Goal: Information Seeking & Learning: Find specific fact

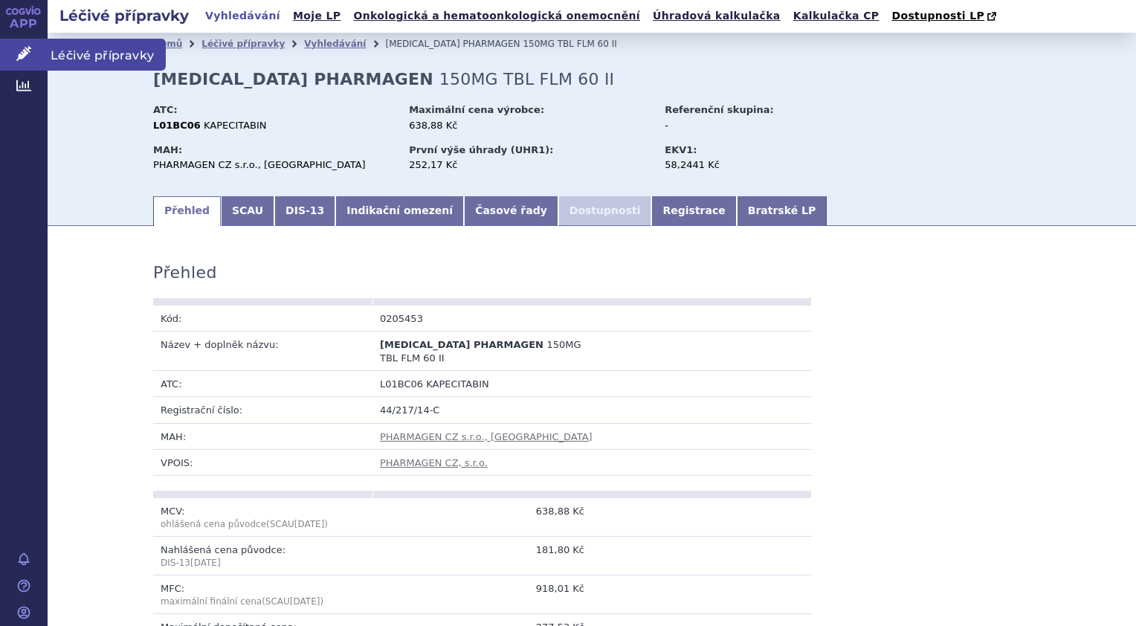
click at [100, 46] on span "Léčivé přípravky" at bounding box center [107, 54] width 118 height 31
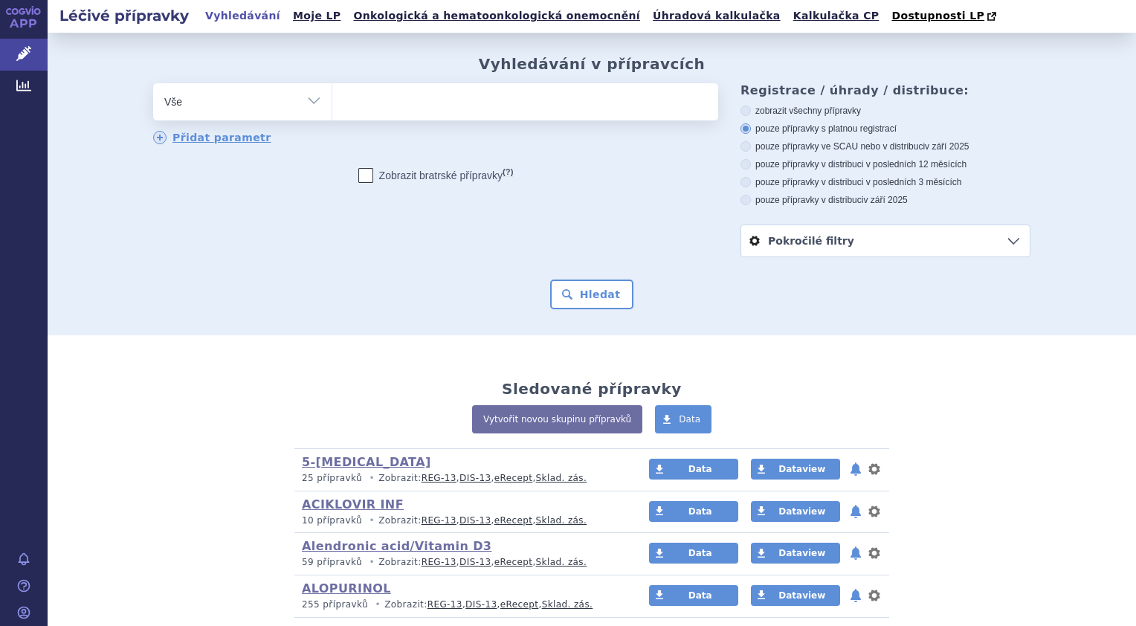
drag, startPoint x: 0, startPoint y: 0, endPoint x: 311, endPoint y: 100, distance: 326.3
click at [311, 100] on select "Vše Přípravek/SUKL kód MAH VPOIS ATC/Aktivní látka Léková forma Síla" at bounding box center [242, 99] width 178 height 33
select select "filter-atc-group"
click at [153, 84] on select "Vše Přípravek/SUKL kód MAH VPOIS ATC/Aktivní látka Léková forma Síla" at bounding box center [242, 99] width 178 height 33
click at [383, 103] on ul at bounding box center [525, 98] width 386 height 31
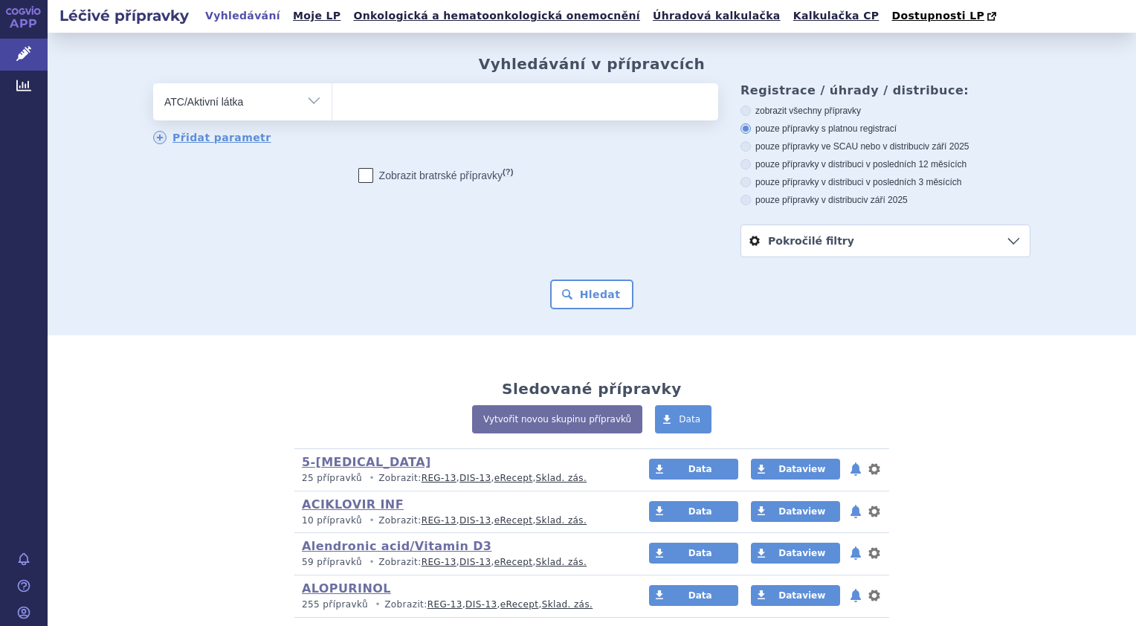
click at [332, 103] on select at bounding box center [332, 101] width 1 height 37
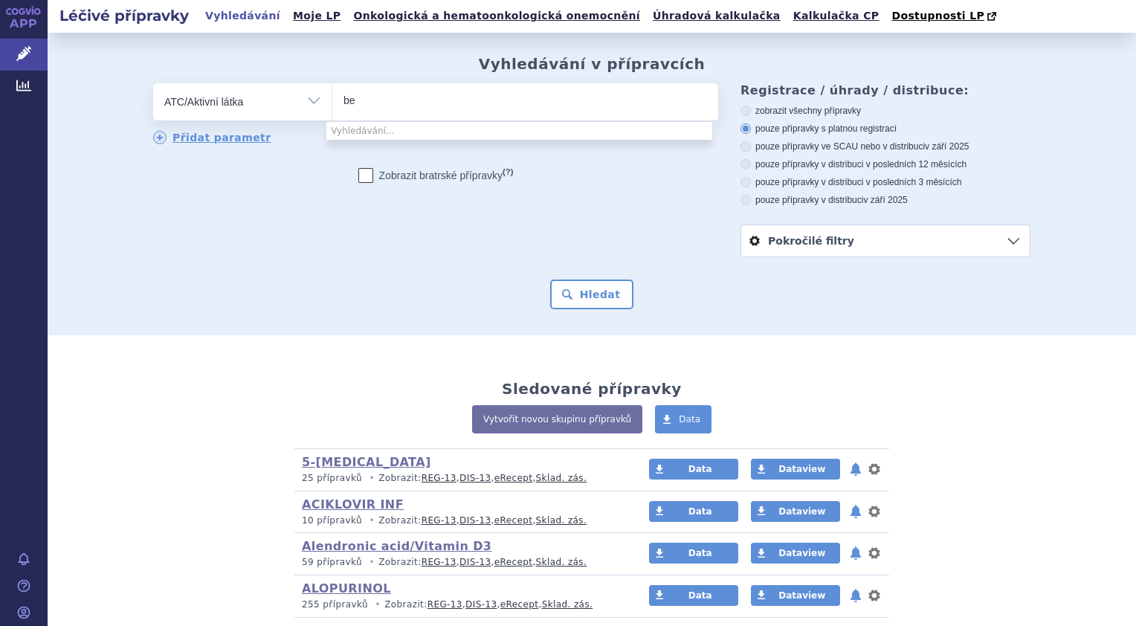
type input "b"
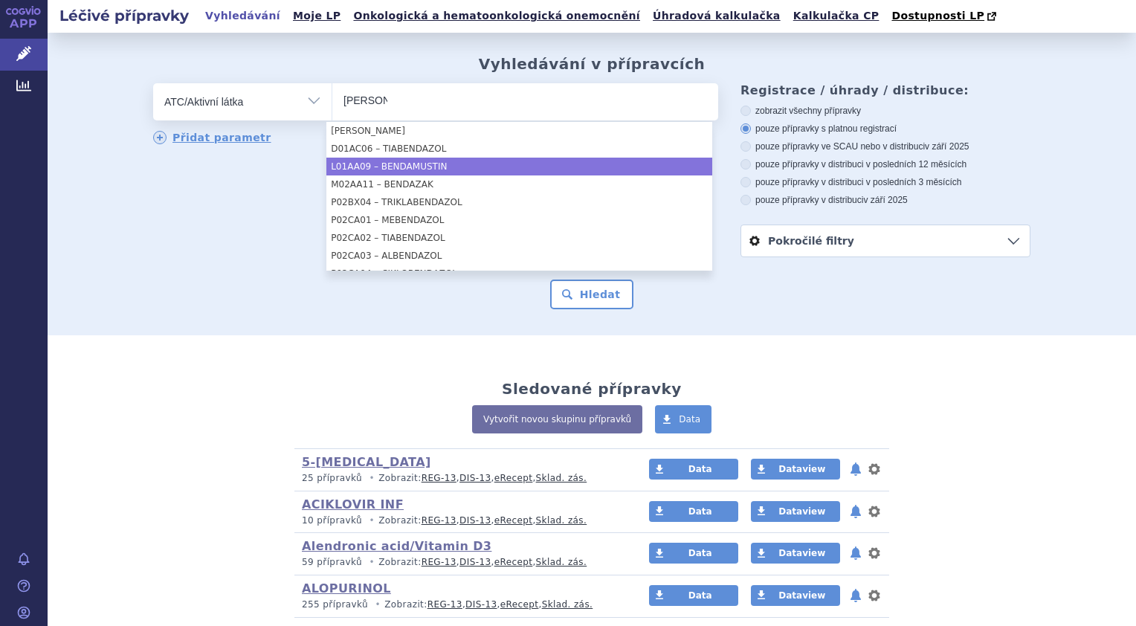
type input "benda"
select select "L01AA09"
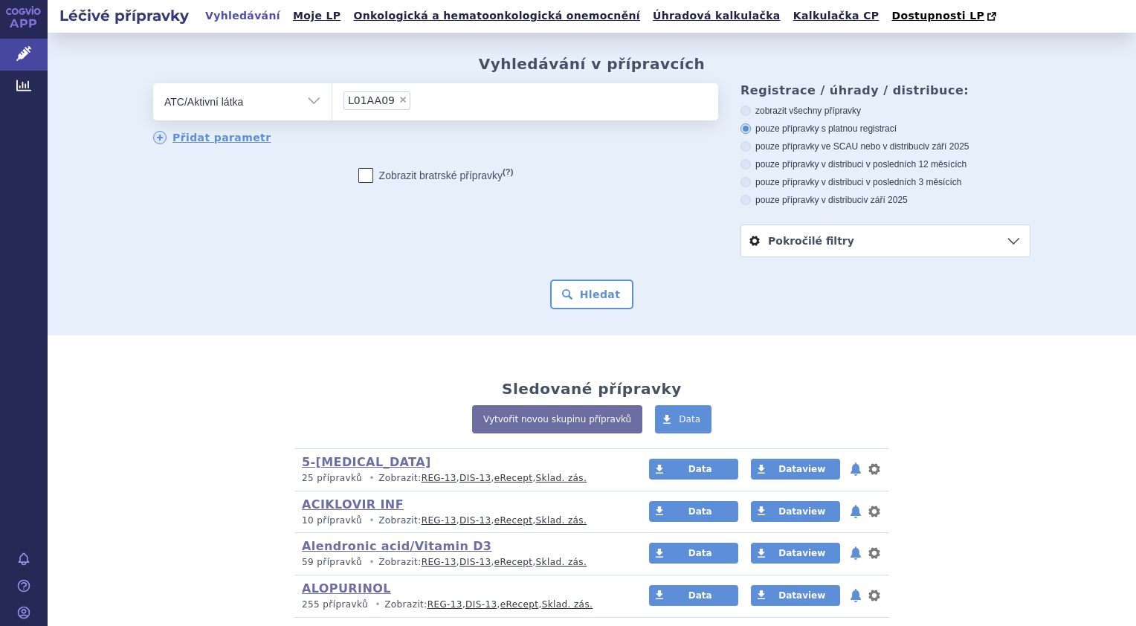
click at [740, 199] on icon at bounding box center [745, 200] width 10 height 10
click at [742, 199] on input "pouze přípravky v distribuci v září 2025" at bounding box center [747, 202] width 10 height 10
radio input "true"
click at [594, 294] on button "Hledat" at bounding box center [592, 294] width 84 height 30
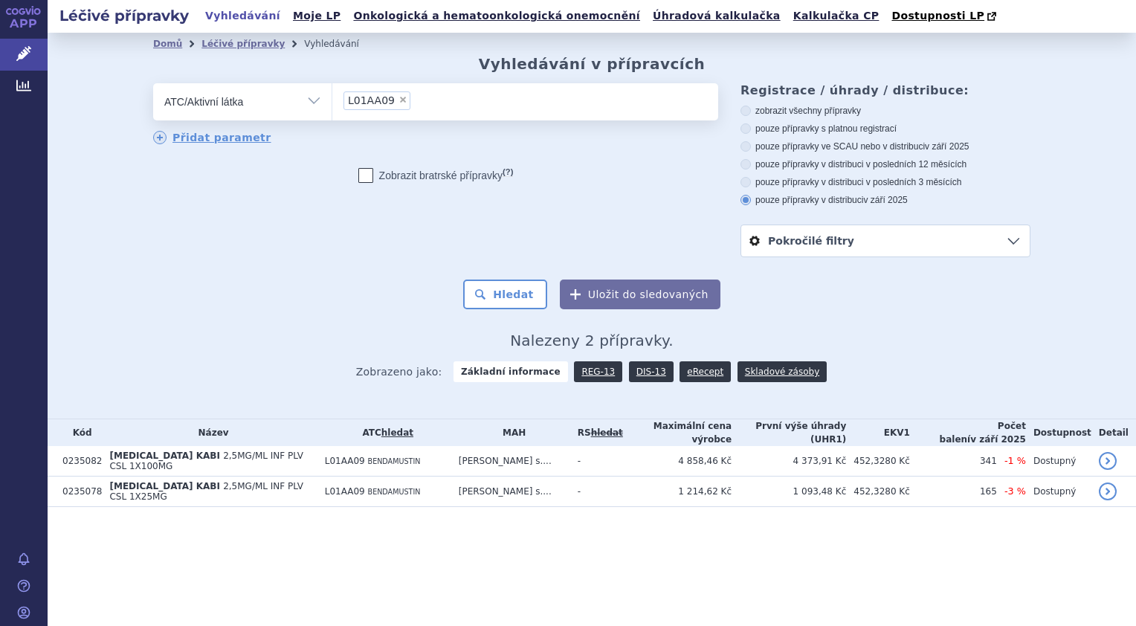
click at [746, 126] on icon at bounding box center [745, 128] width 10 height 10
click at [746, 126] on input "pouze přípravky s platnou registrací" at bounding box center [747, 131] width 10 height 10
radio input "true"
click at [495, 302] on button "Hledat" at bounding box center [505, 294] width 84 height 30
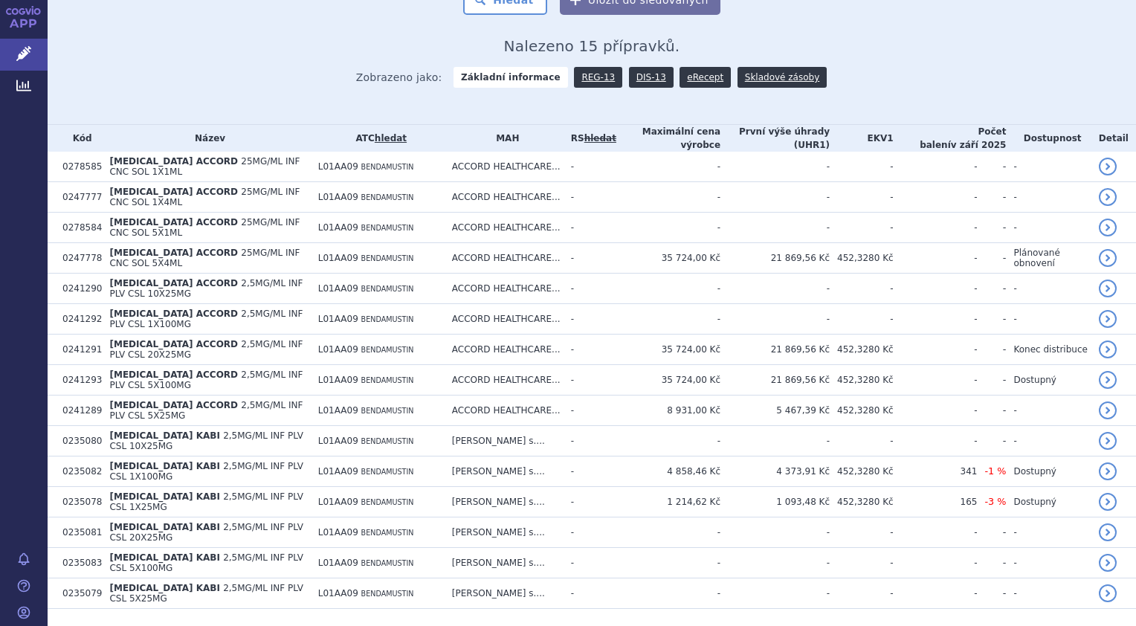
scroll to position [300, 0]
